Goal: Transaction & Acquisition: Download file/media

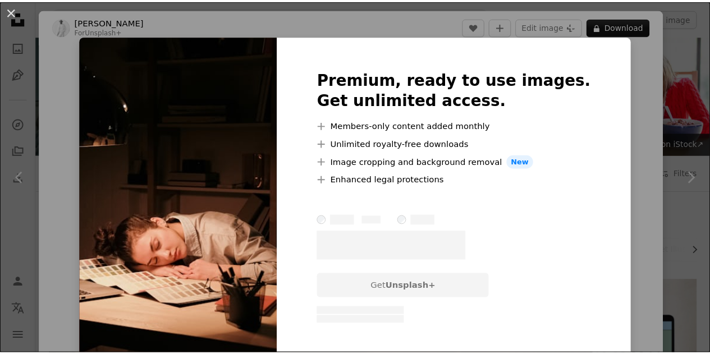
scroll to position [741, 0]
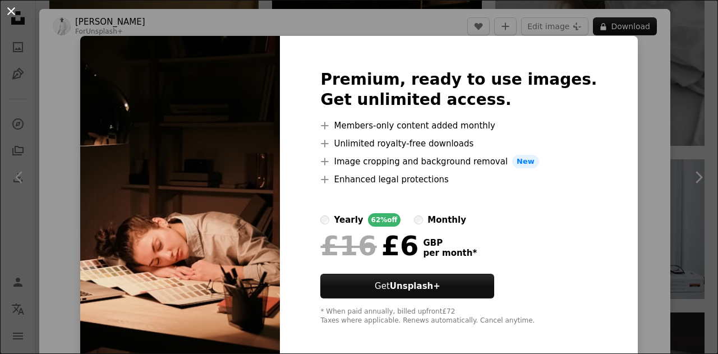
click at [12, 13] on button "An X shape" at bounding box center [10, 10] width 13 height 13
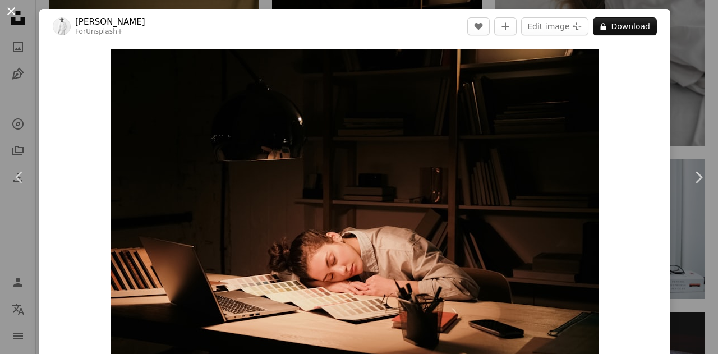
click at [11, 9] on button "An X shape" at bounding box center [10, 10] width 13 height 13
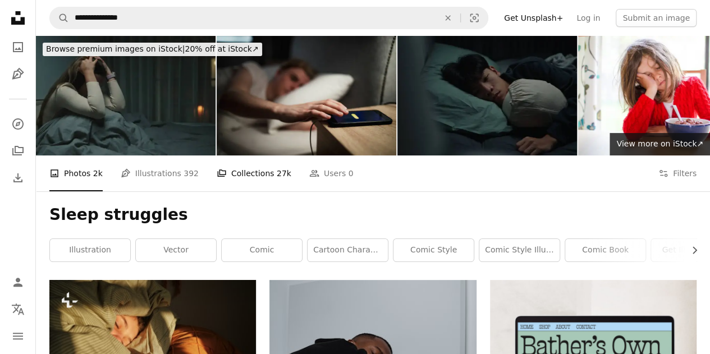
click at [255, 169] on link "A stack of folders Collections 27k" at bounding box center [254, 173] width 75 height 36
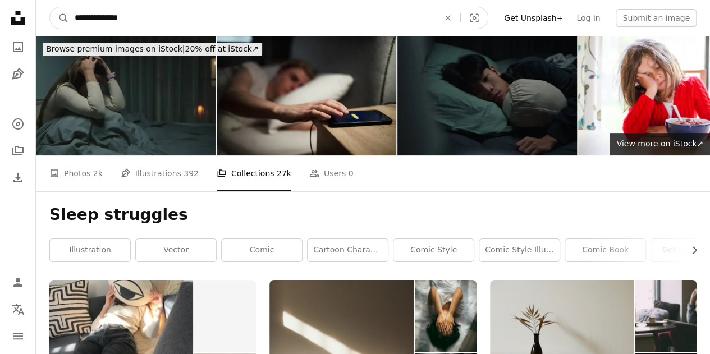
click at [104, 17] on input "**********" at bounding box center [252, 17] width 366 height 21
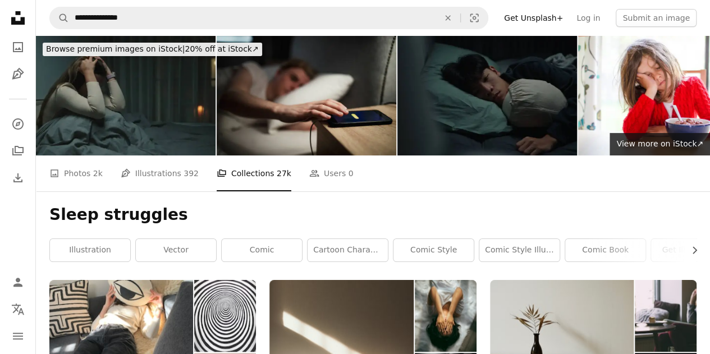
click at [16, 18] on icon "Unsplash logo Unsplash Home" at bounding box center [18, 18] width 22 height 22
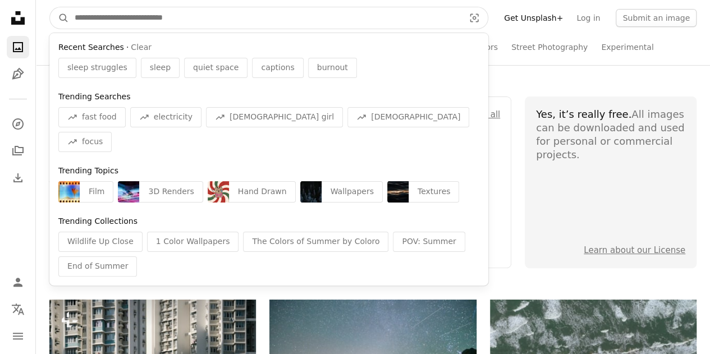
click at [324, 10] on input "Find visuals sitewide" at bounding box center [265, 17] width 392 height 21
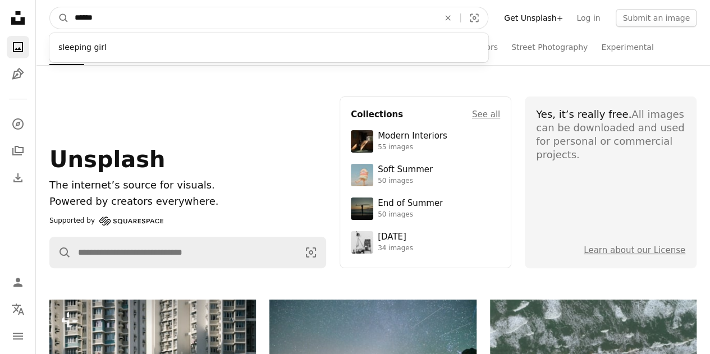
type input "*****"
click at [50, 7] on button "A magnifying glass" at bounding box center [59, 17] width 19 height 21
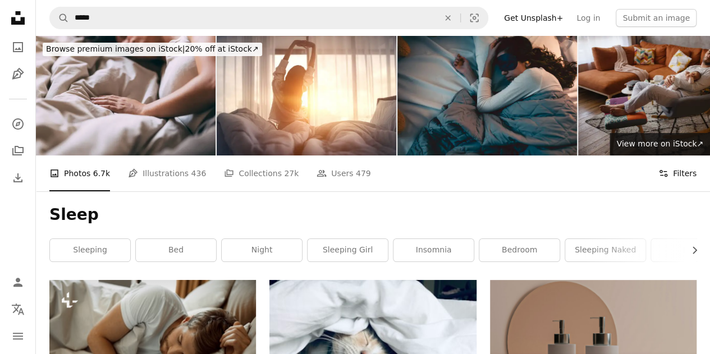
click at [683, 174] on button "Filters Filters" at bounding box center [677, 173] width 38 height 36
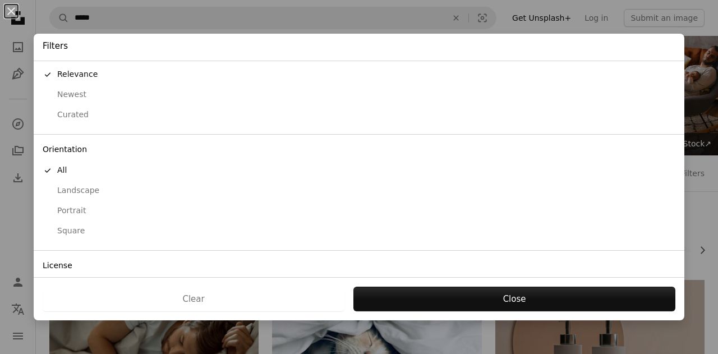
scroll to position [22, 0]
click at [70, 190] on div "Landscape" at bounding box center [359, 191] width 633 height 11
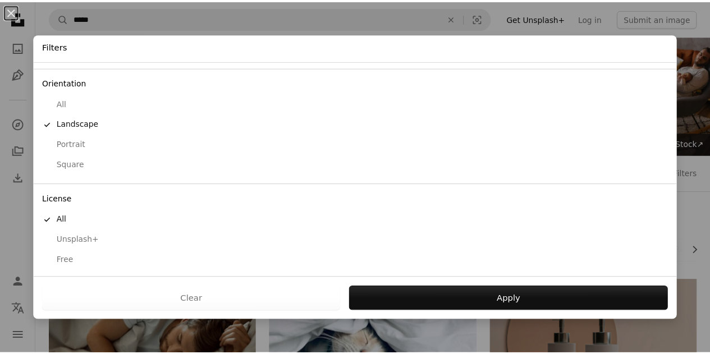
scroll to position [88, 0]
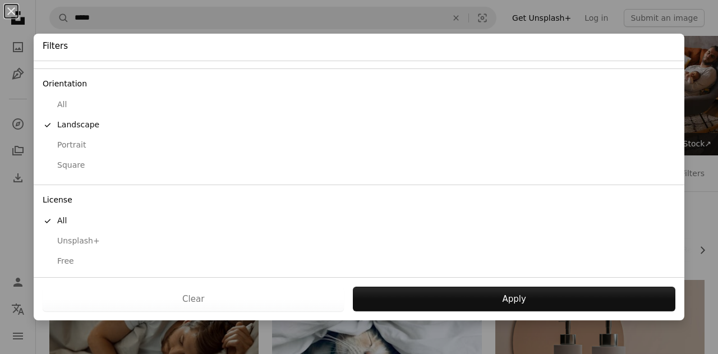
click at [65, 261] on div "Free" at bounding box center [359, 261] width 633 height 11
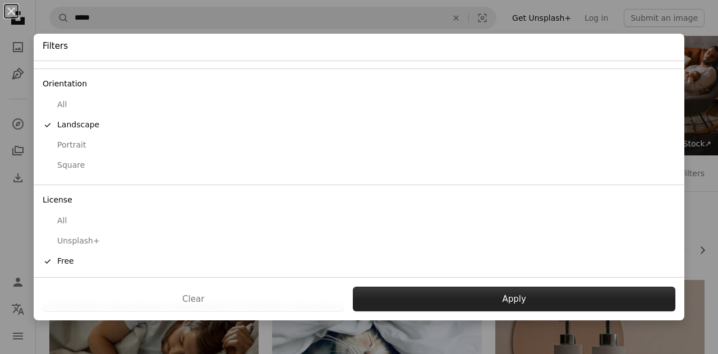
click at [512, 295] on button "Apply" at bounding box center [514, 299] width 323 height 25
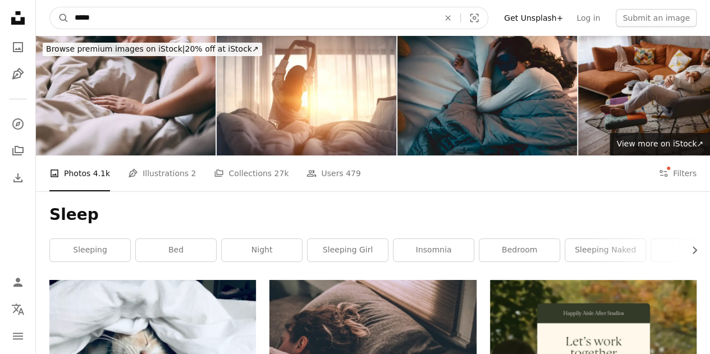
click at [189, 21] on input "*****" at bounding box center [252, 17] width 366 height 21
type input "**********"
click button "A magnifying glass" at bounding box center [59, 17] width 19 height 21
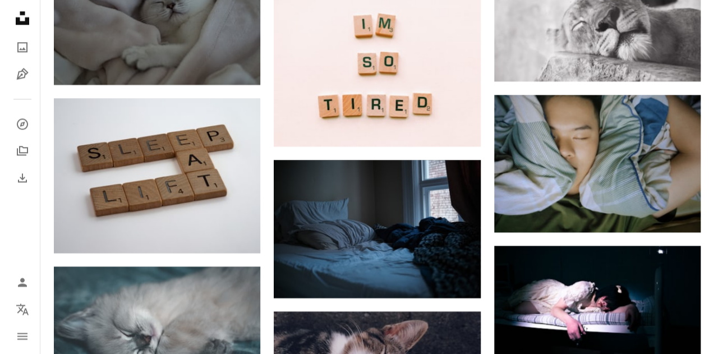
scroll to position [775, 0]
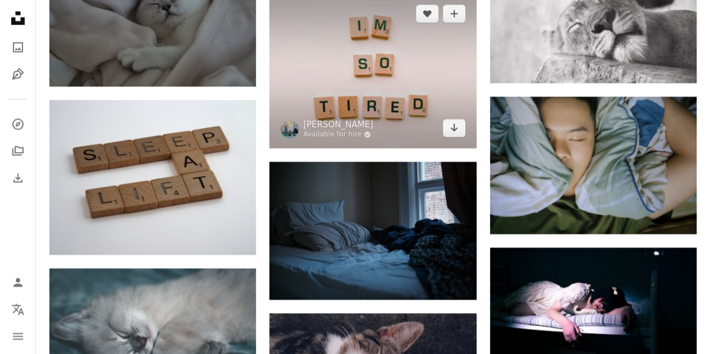
click at [370, 64] on img at bounding box center [372, 70] width 206 height 155
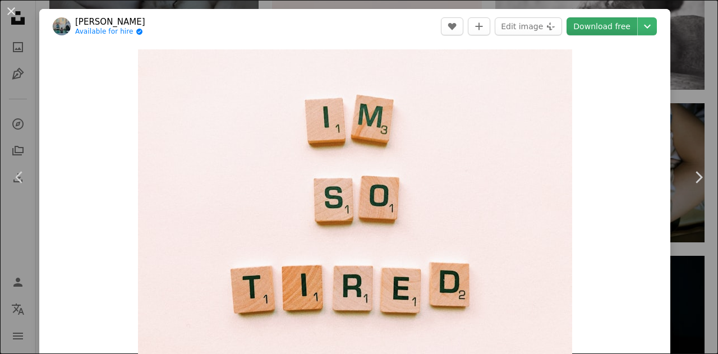
click at [589, 30] on link "Download free" at bounding box center [602, 26] width 71 height 18
